Goal: Navigation & Orientation: Understand site structure

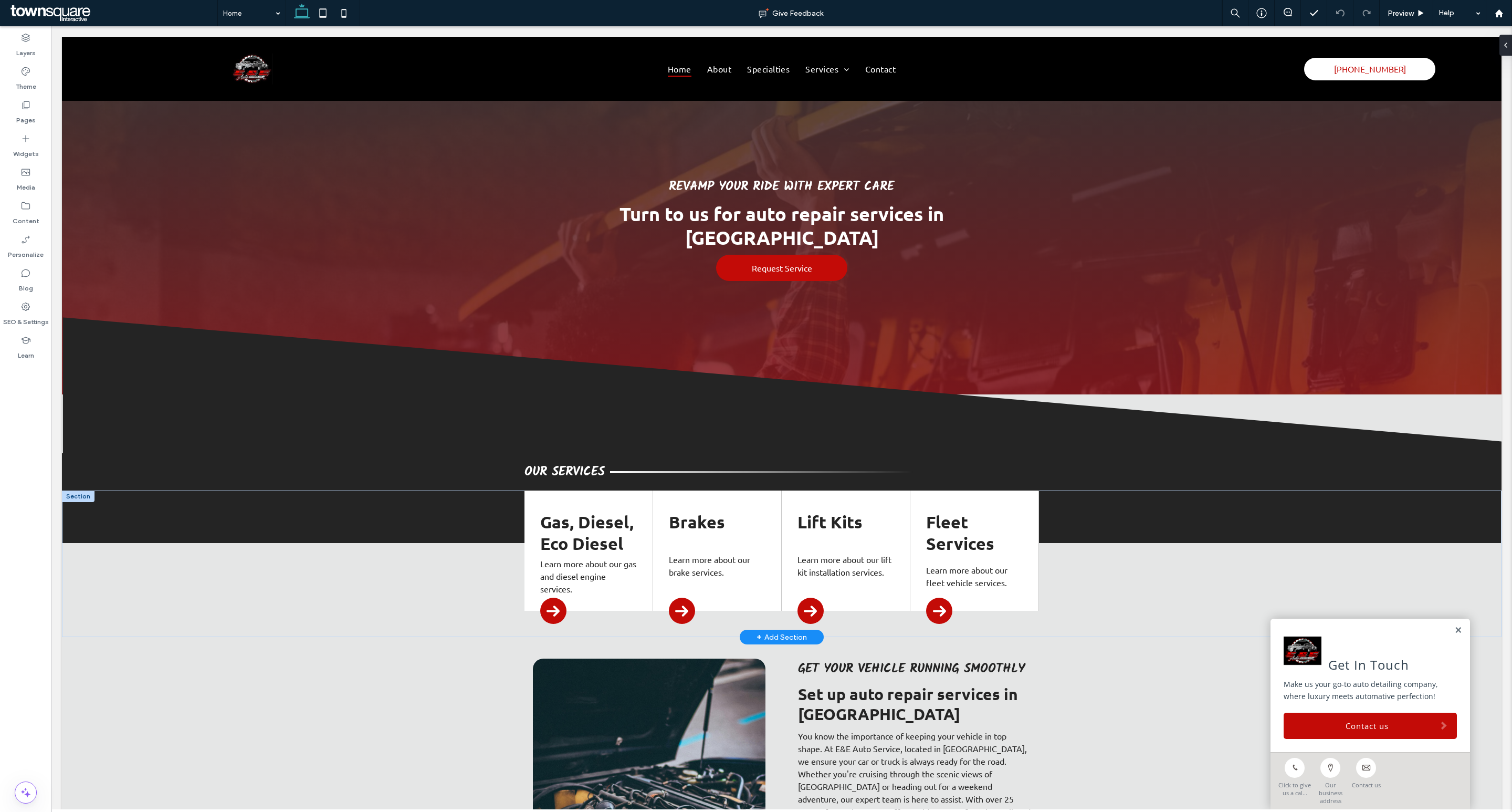
scroll to position [1450, 0]
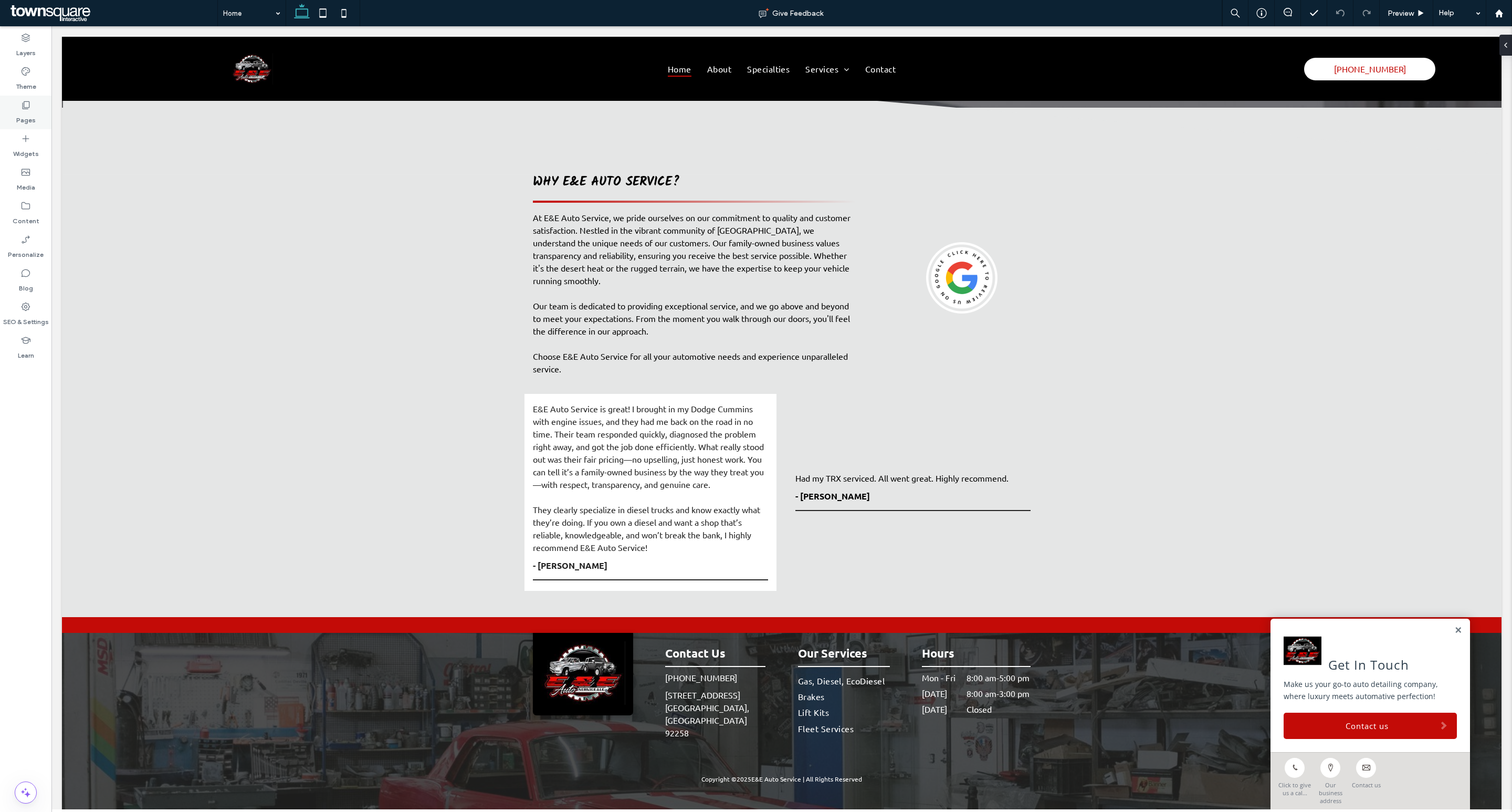
click at [18, 103] on div "Pages" at bounding box center [26, 112] width 51 height 33
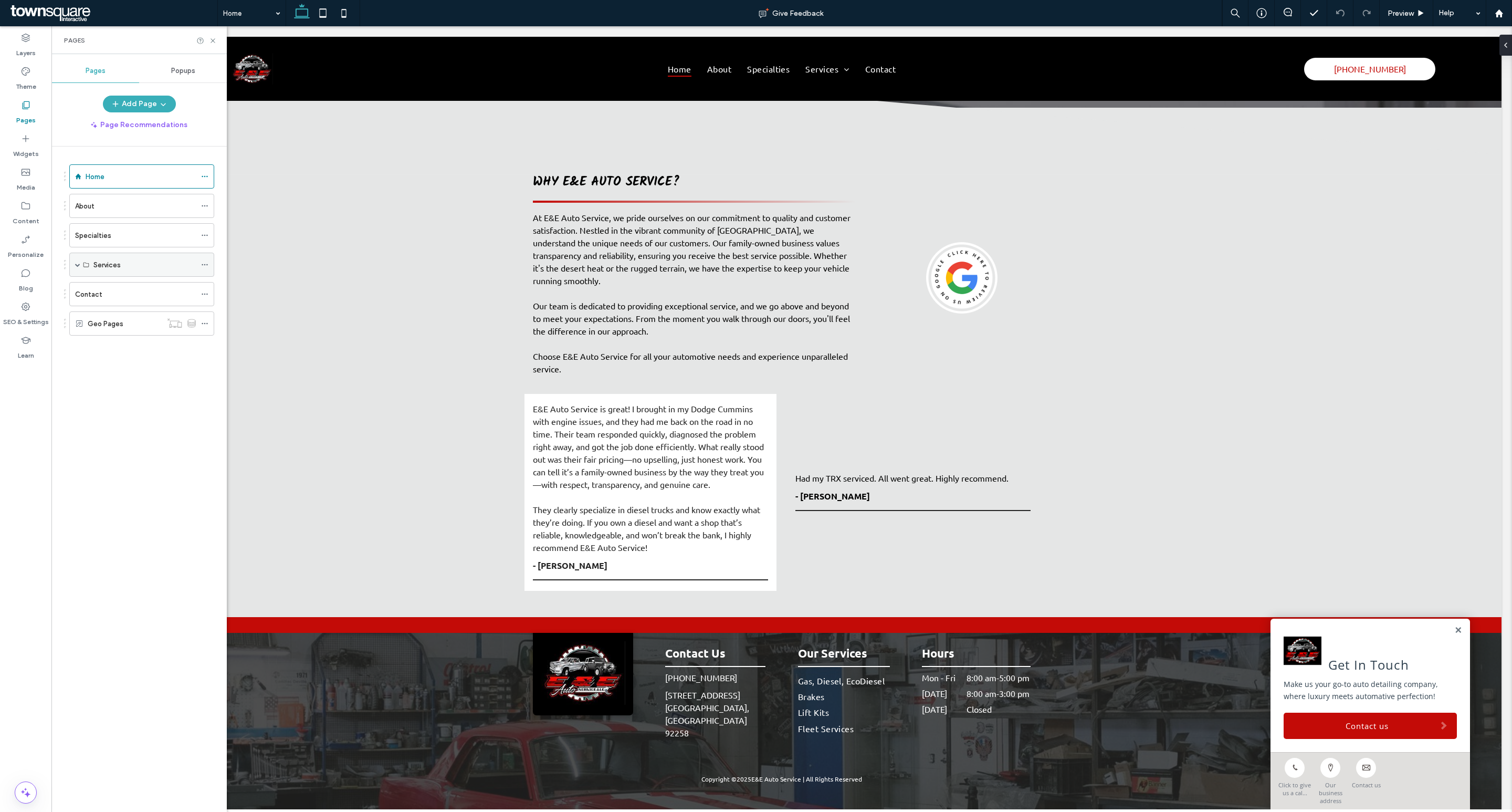
click at [75, 261] on span at bounding box center [78, 264] width 6 height 23
click at [209, 42] on icon at bounding box center [212, 40] width 8 height 8
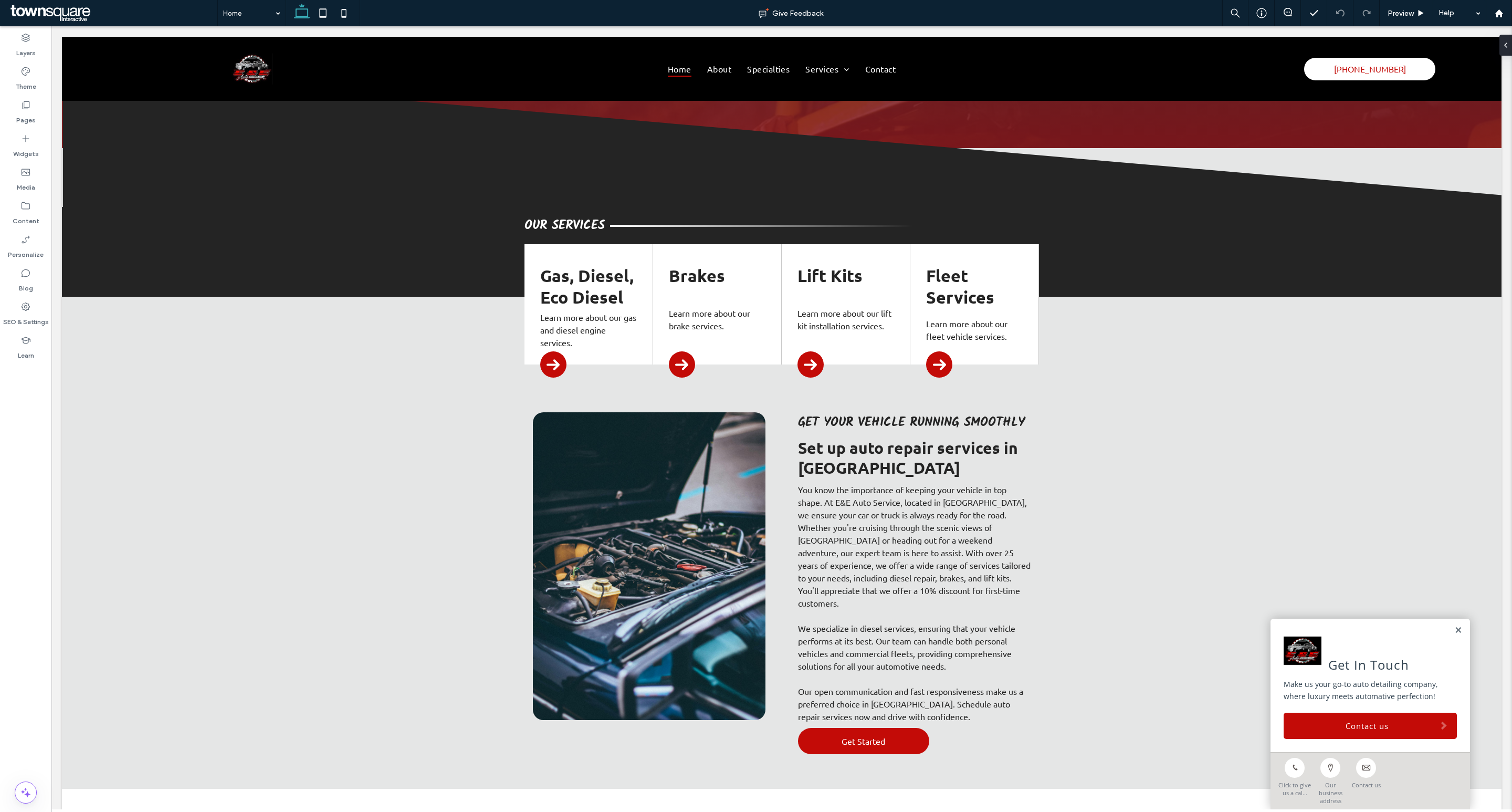
scroll to position [0, 0]
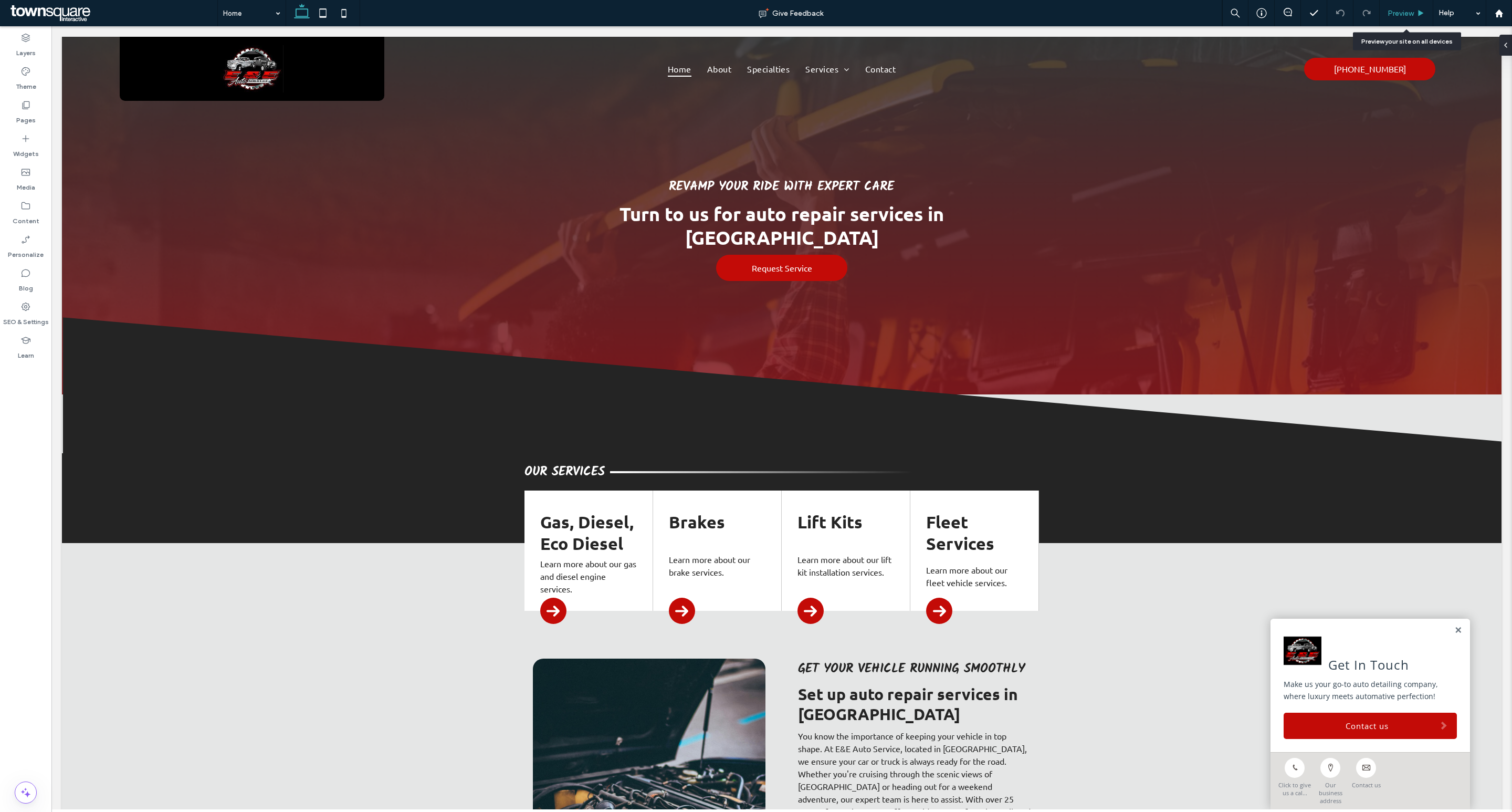
click at [1418, 10] on icon at bounding box center [1420, 13] width 8 height 8
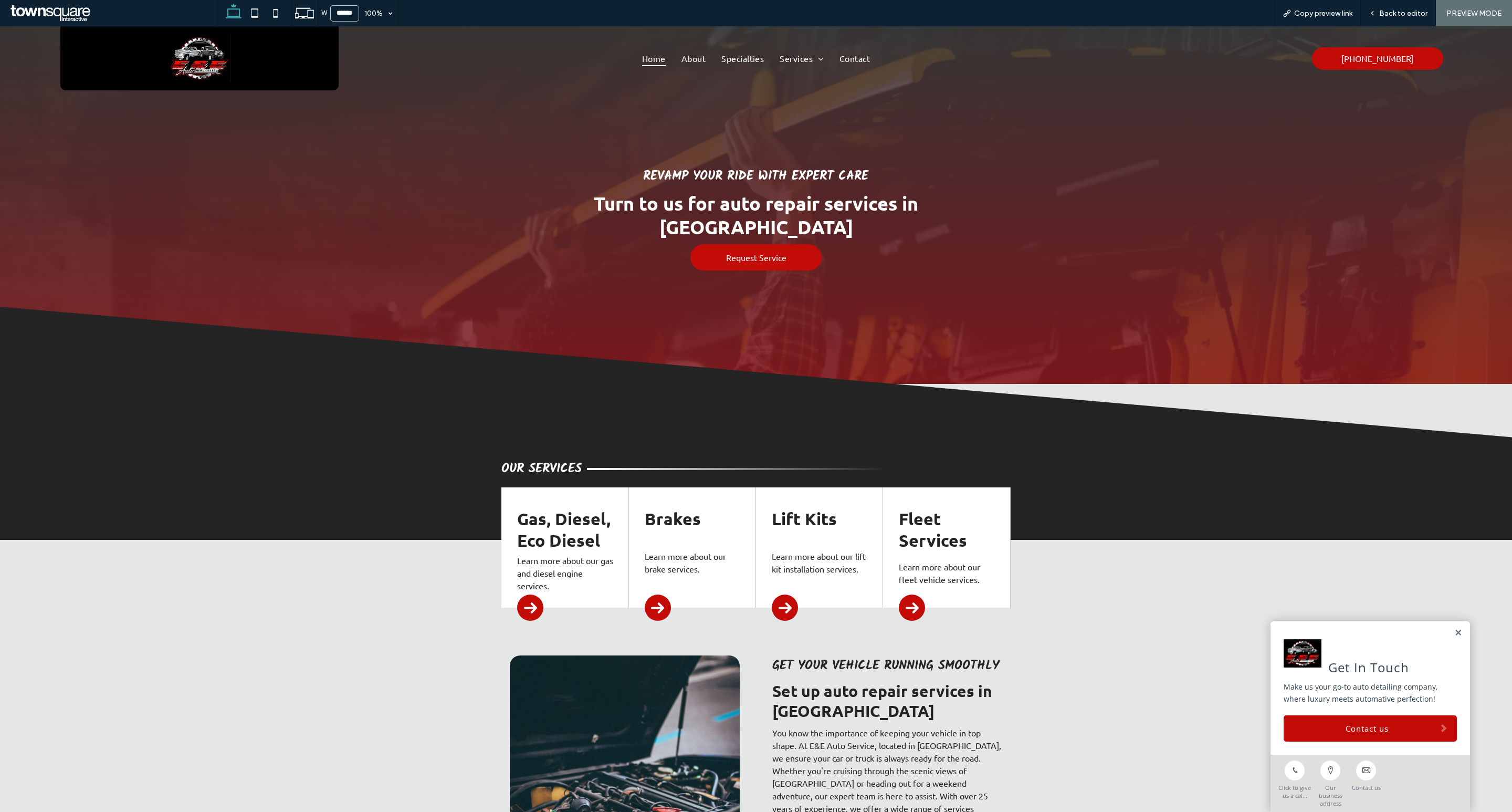
click at [535, 594] on div at bounding box center [530, 607] width 26 height 26
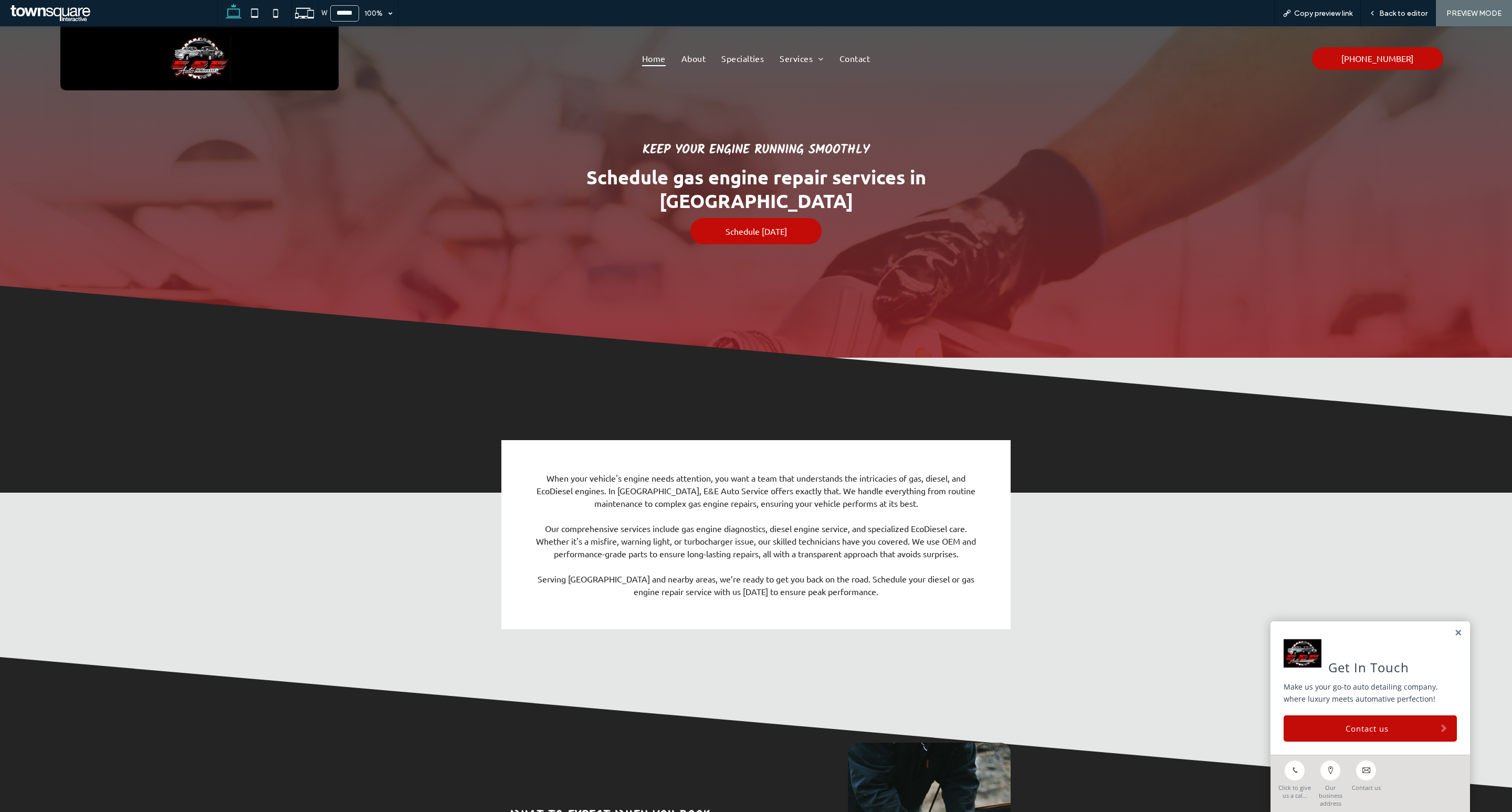
click at [642, 58] on span "Home" at bounding box center [654, 58] width 24 height 16
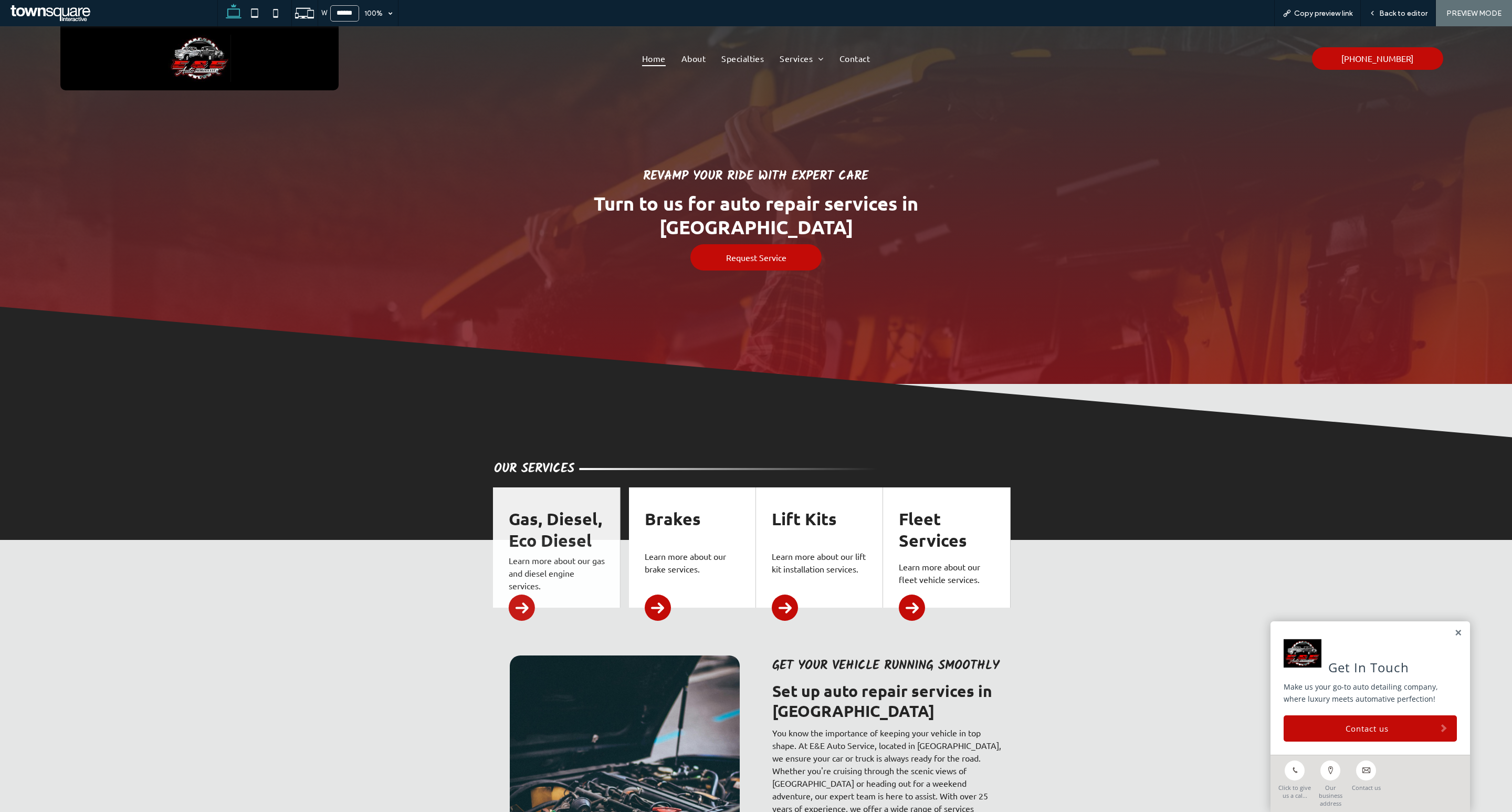
click at [648, 594] on div at bounding box center [658, 607] width 26 height 26
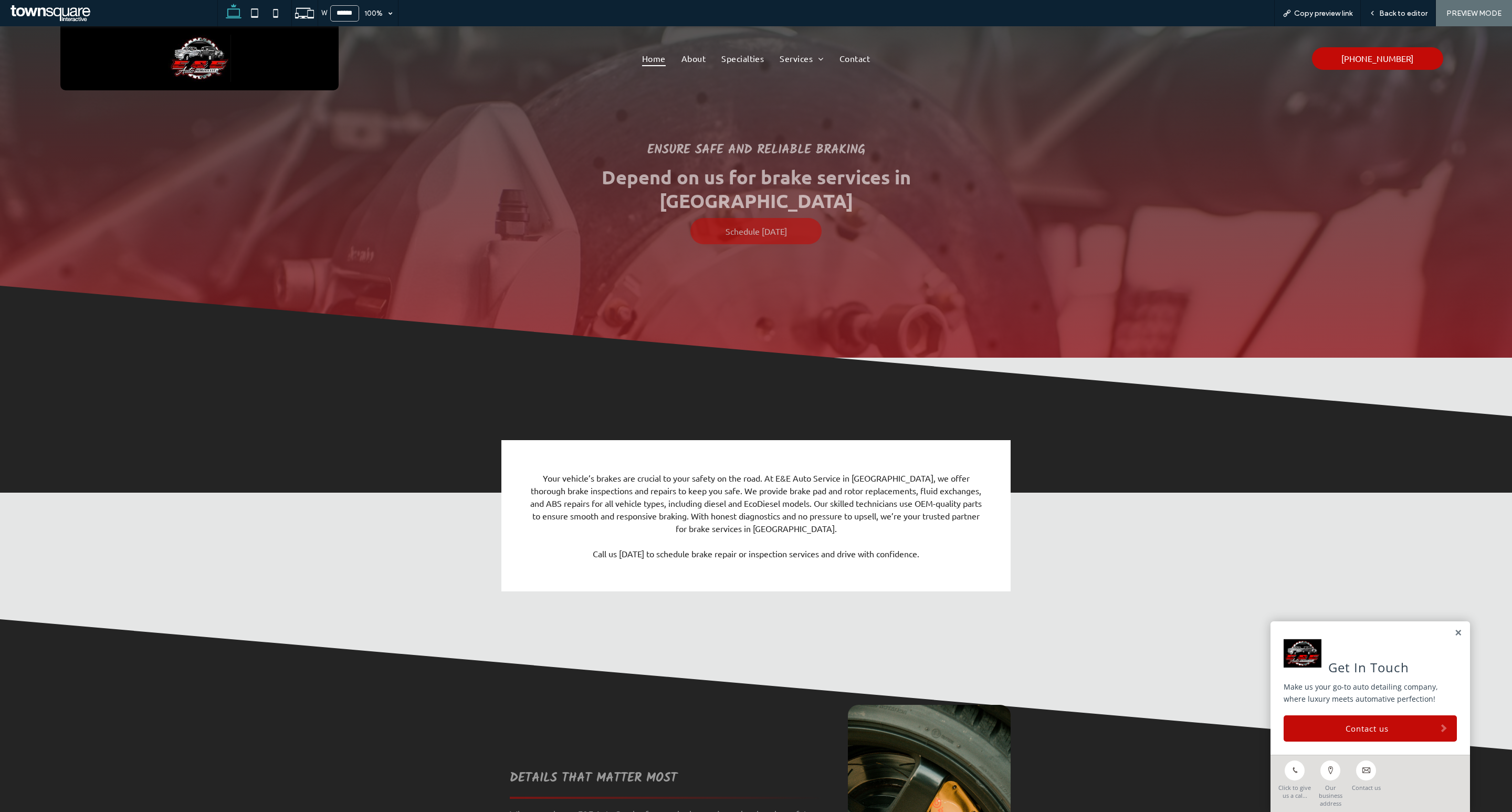
click at [642, 57] on span "Home" at bounding box center [654, 58] width 24 height 16
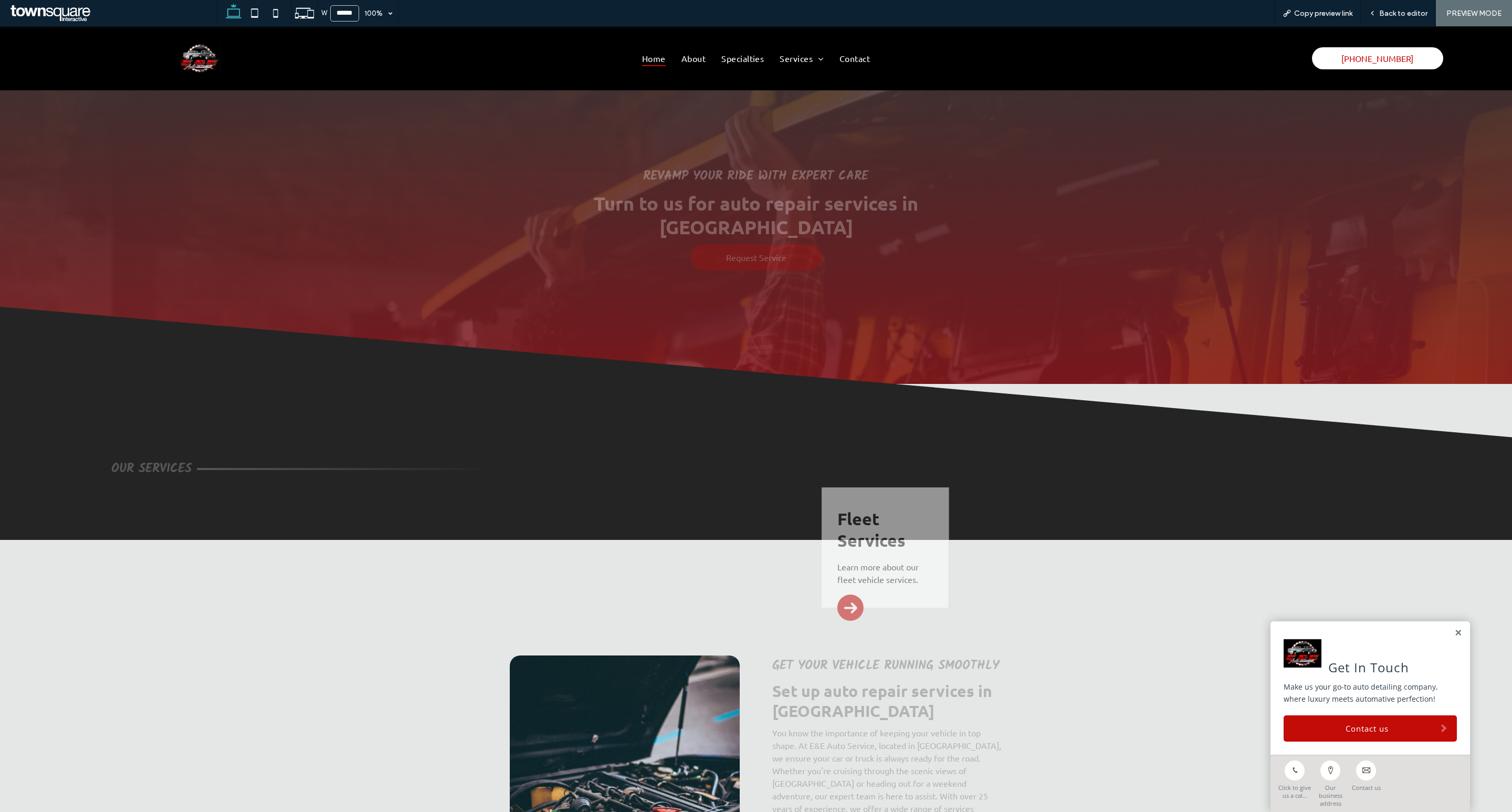
scroll to position [266, 0]
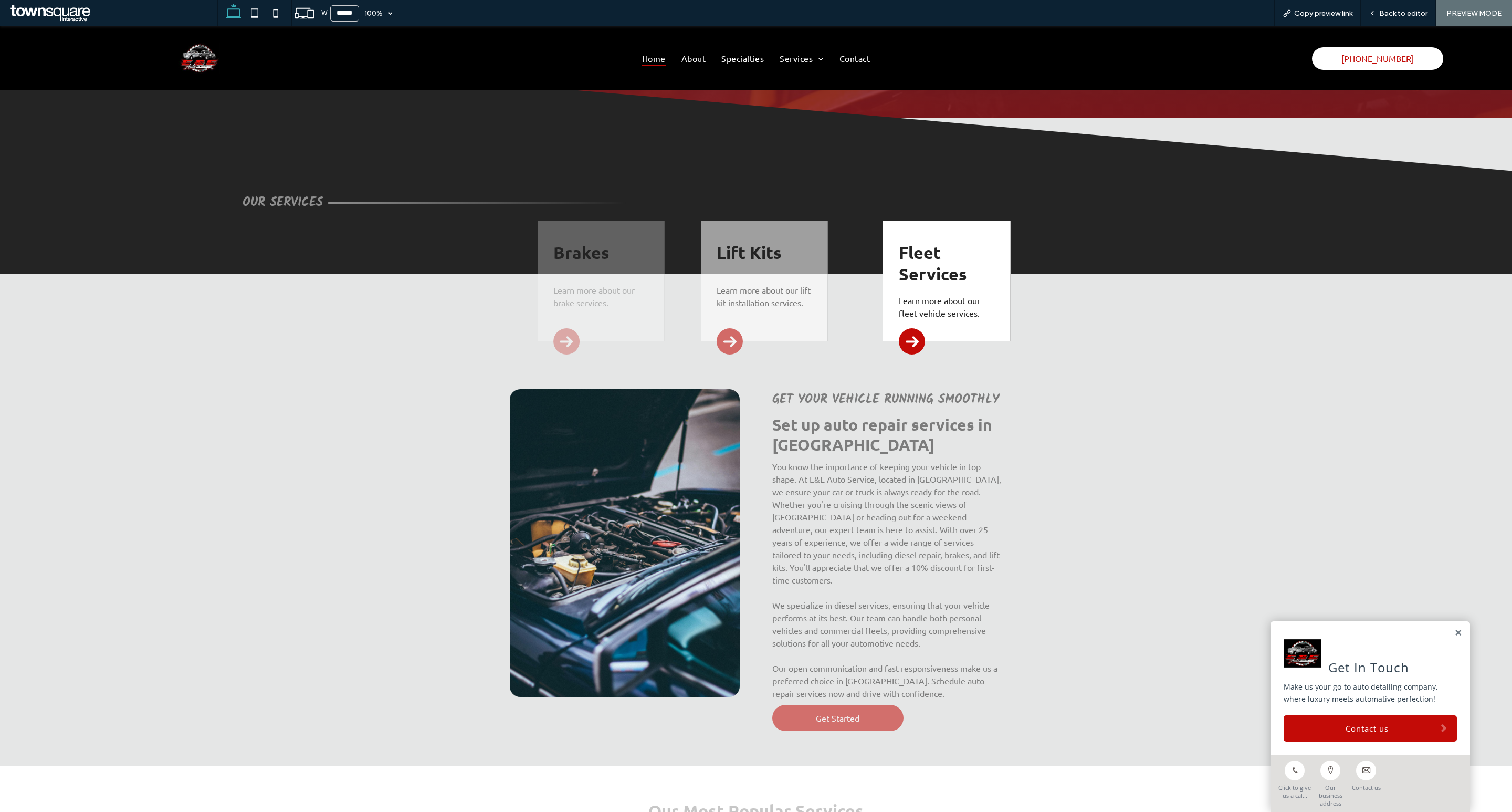
click at [792, 268] on div "Lift Kits Learn more about our lift kit installation services." at bounding box center [764, 281] width 127 height 120
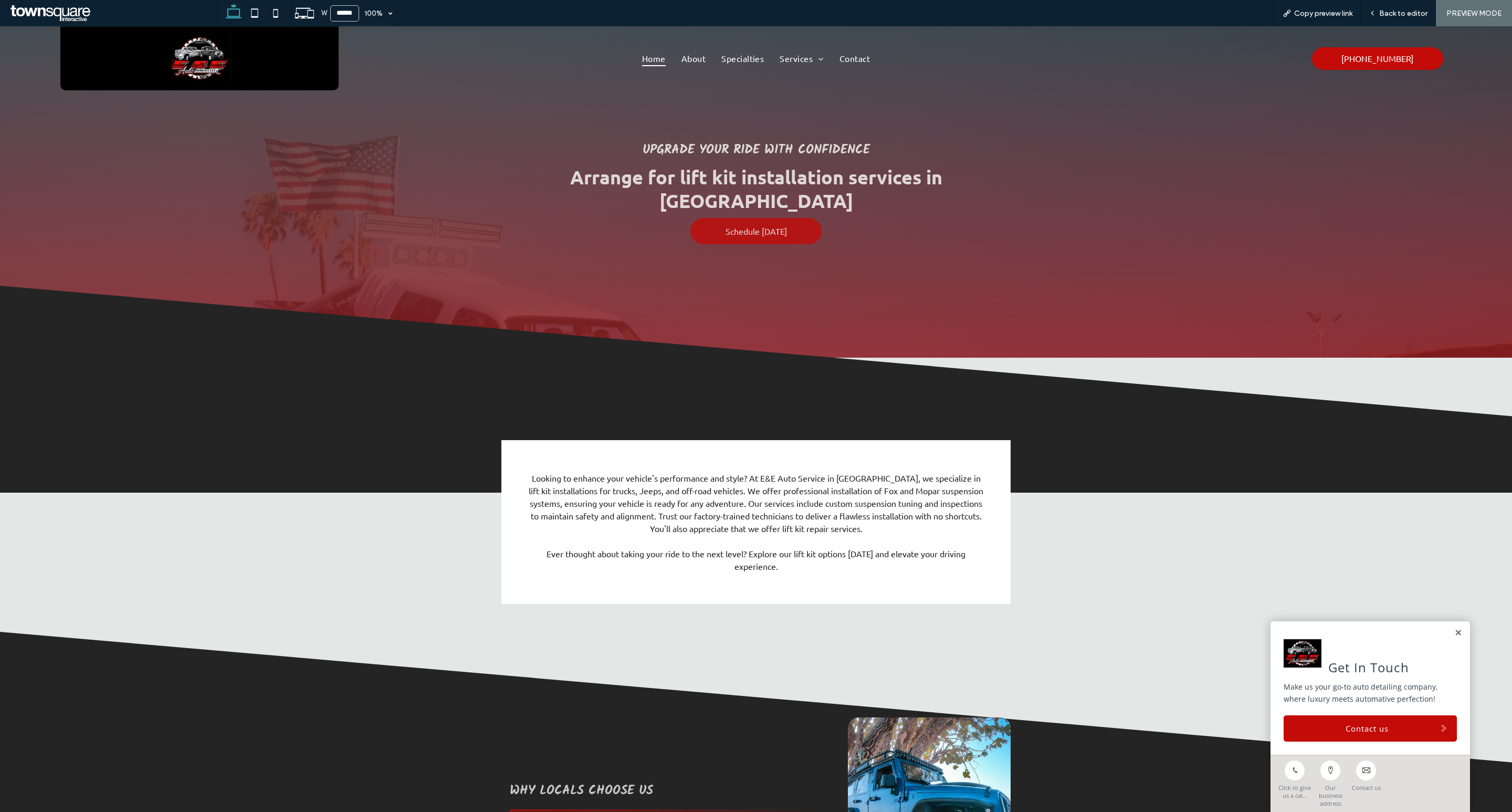
drag, startPoint x: 648, startPoint y: 51, endPoint x: 648, endPoint y: 77, distance: 26.0
click at [648, 51] on span "Home" at bounding box center [654, 58] width 24 height 16
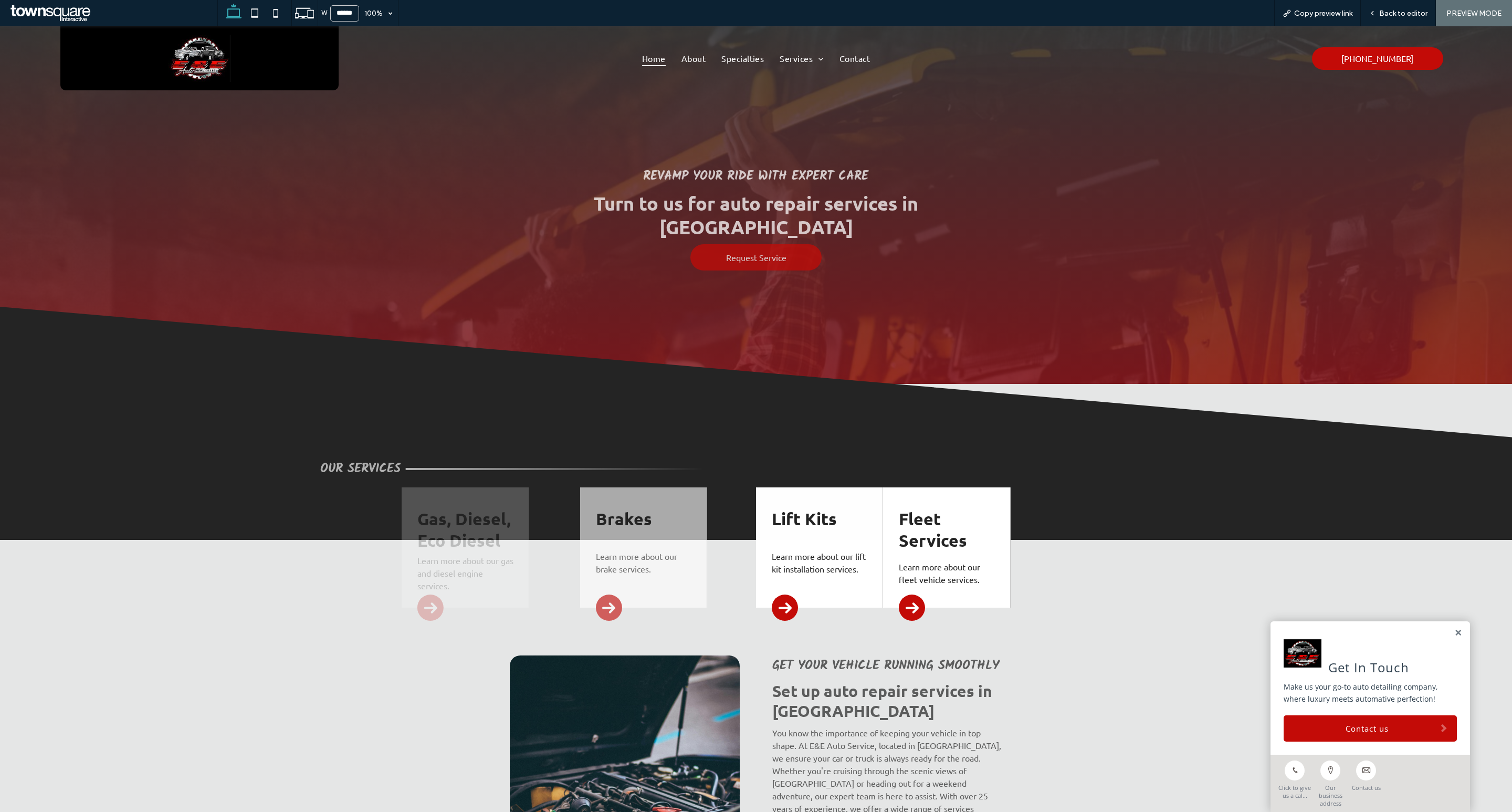
click at [944, 525] on span "Fleet Services" at bounding box center [932, 529] width 68 height 42
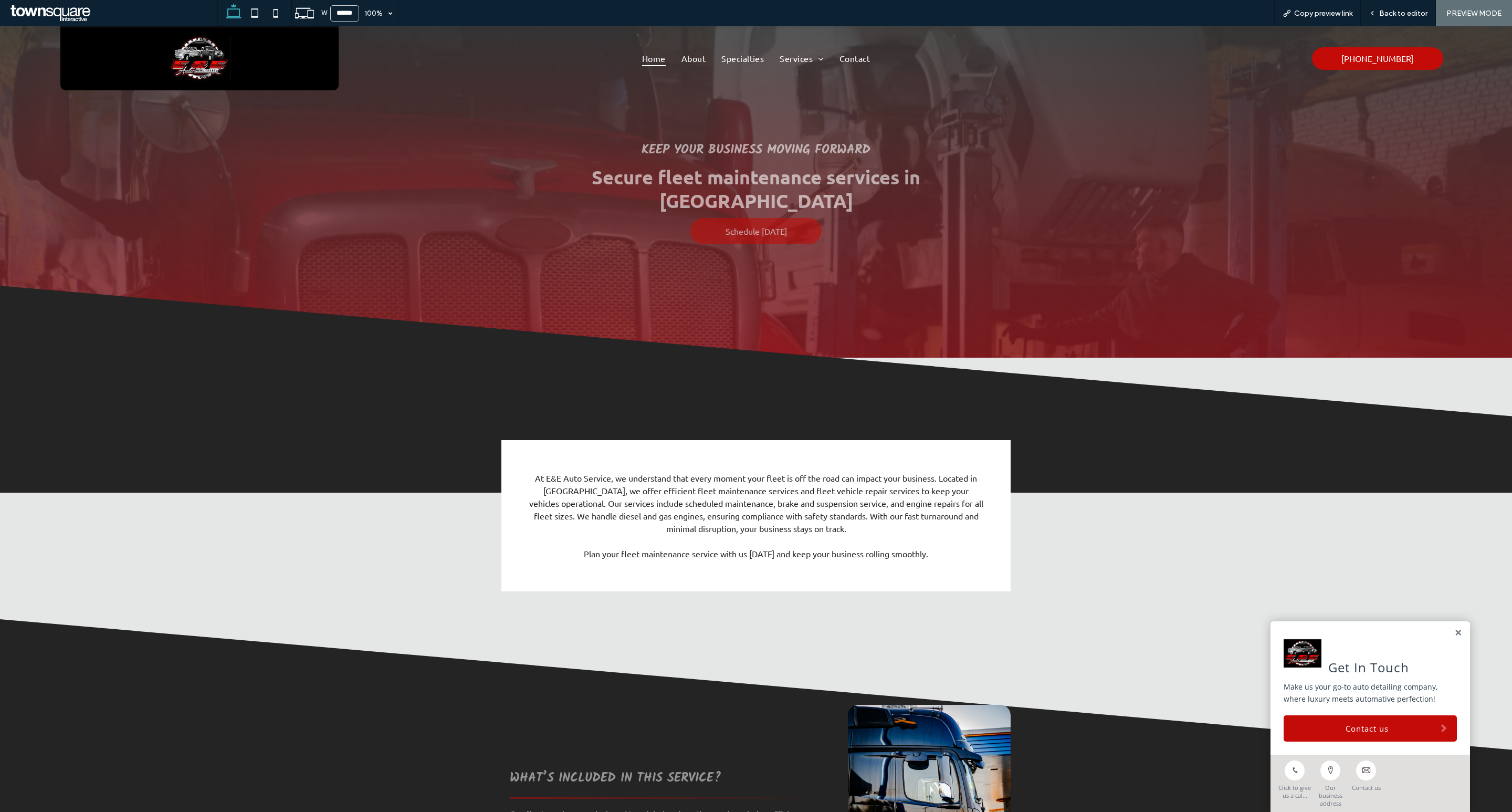
click at [643, 51] on span "Home" at bounding box center [654, 58] width 24 height 16
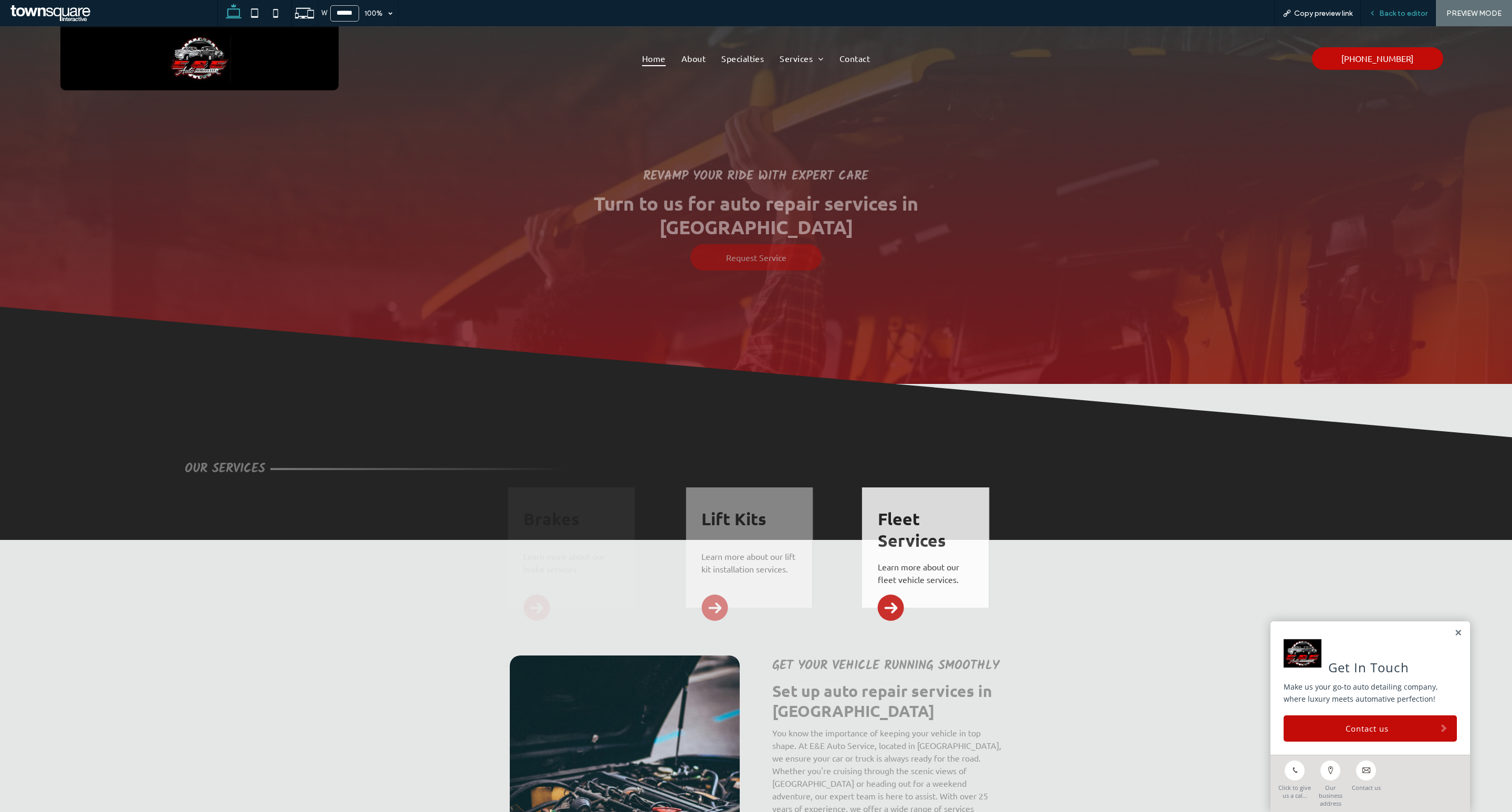
click at [1391, 10] on span "Back to editor" at bounding box center [1403, 13] width 49 height 9
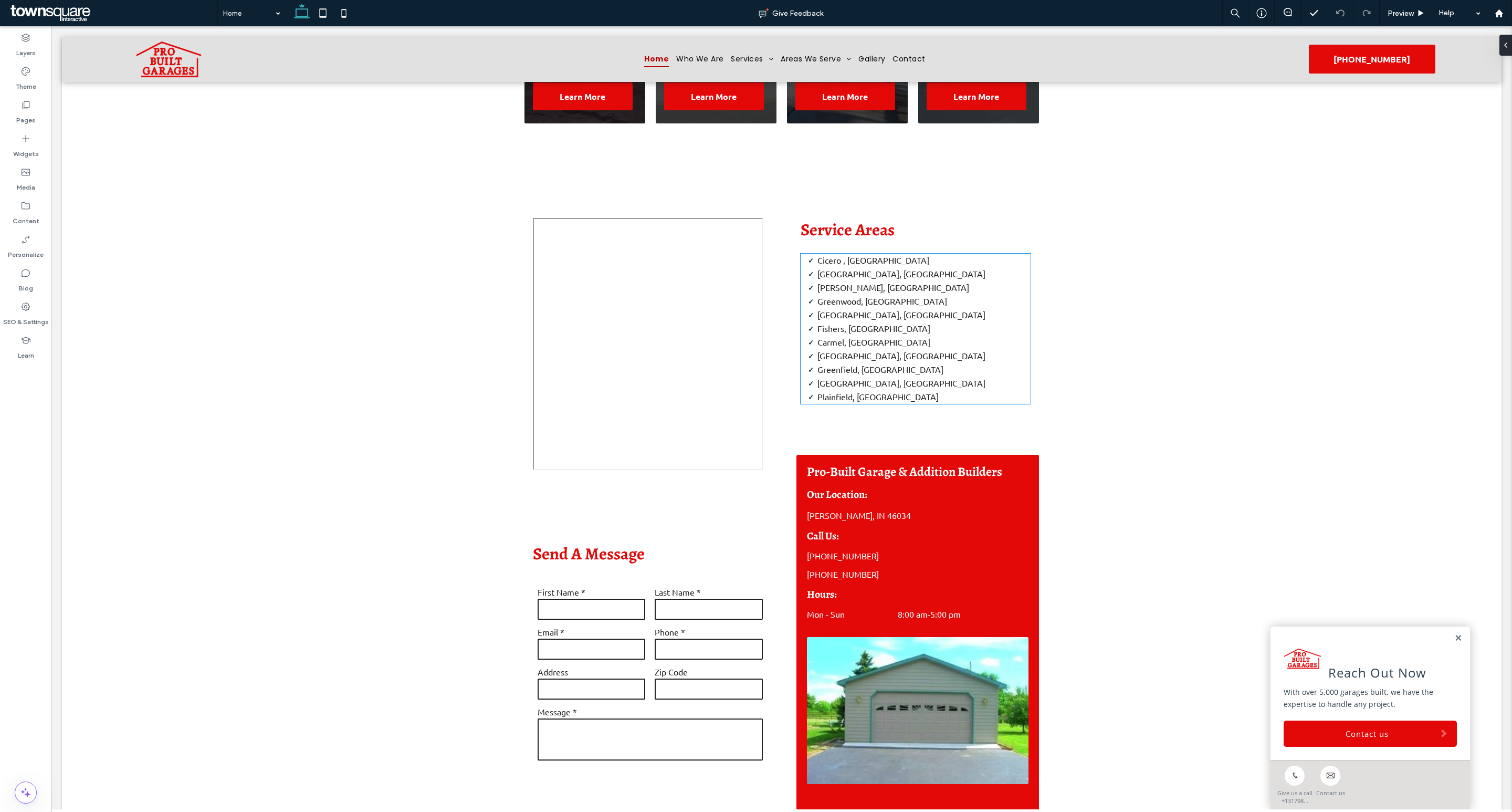
scroll to position [3039, 0]
